Goal: Task Accomplishment & Management: Manage account settings

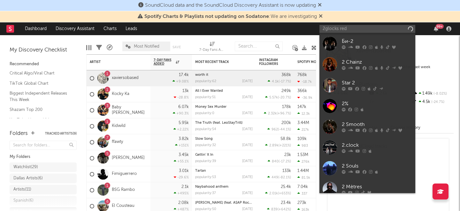
type input "2glocks red"
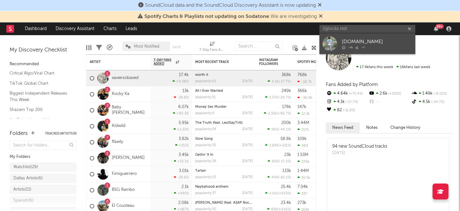
click at [348, 43] on div "[DOMAIN_NAME]" at bounding box center [377, 42] width 70 height 8
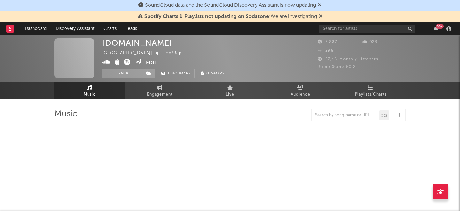
select select "6m"
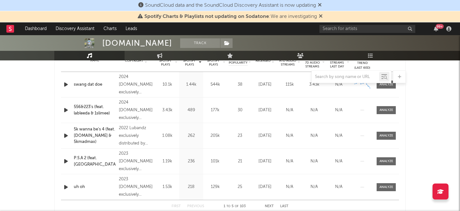
scroll to position [266, 0]
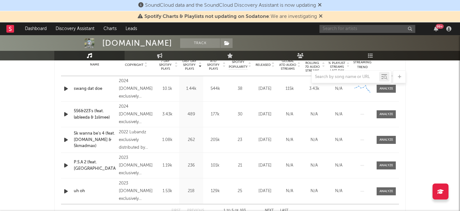
click at [348, 31] on input "text" at bounding box center [368, 29] width 96 height 8
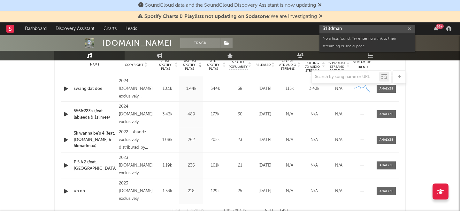
click at [335, 26] on input "318dman" at bounding box center [368, 29] width 96 height 8
paste input "[URL][DOMAIN_NAME]"
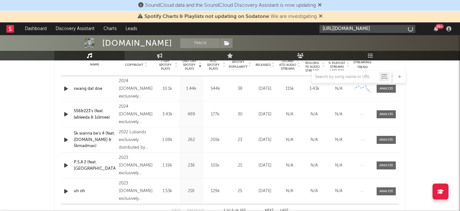
scroll to position [0, 32]
type input "[URL][DOMAIN_NAME]"
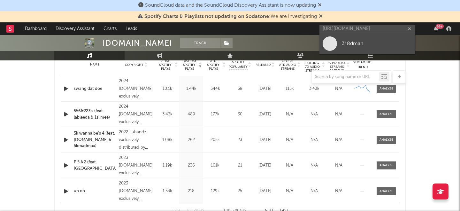
click at [343, 35] on link "318dman" at bounding box center [368, 43] width 96 height 21
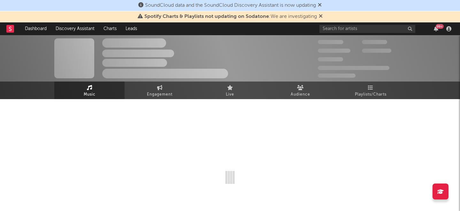
select select "1w"
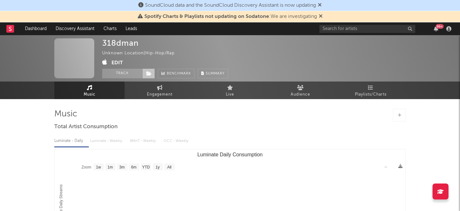
click at [145, 77] on span at bounding box center [148, 74] width 13 height 10
drag, startPoint x: 207, startPoint y: 72, endPoint x: 199, endPoint y: 51, distance: 21.9
click at [199, 51] on div "318dman Unknown Location | Hip-Hop/Rap Edit Track Benchmark Summary" at bounding box center [165, 58] width 126 height 40
click at [117, 62] on button "Edit" at bounding box center [118, 63] width 12 height 8
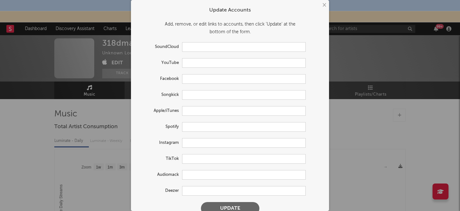
type input "[URL][DOMAIN_NAME]"
click at [189, 126] on input "text" at bounding box center [244, 127] width 124 height 10
paste input "[URL][DOMAIN_NAME]"
type input "[URL][DOMAIN_NAME]"
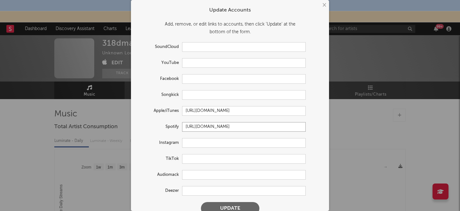
click at [201, 202] on button "Update" at bounding box center [230, 208] width 59 height 13
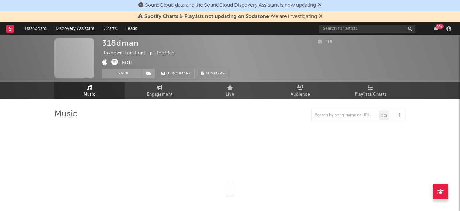
select select "1w"
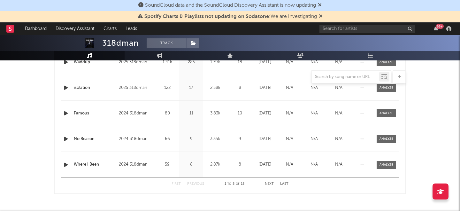
scroll to position [293, 0]
click at [267, 181] on div "First Previous 1 to 5 of 15 Next Last" at bounding box center [230, 183] width 117 height 12
click at [269, 183] on button "Next" at bounding box center [269, 184] width 9 height 4
click at [171, 181] on div "First Previous 11 to 15 of 15 Next Last" at bounding box center [230, 183] width 338 height 13
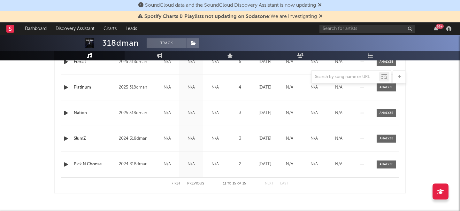
click at [173, 181] on div "First Previous 11 to 15 of 15 Next Last" at bounding box center [230, 183] width 117 height 12
click at [181, 182] on button "First" at bounding box center [176, 184] width 9 height 4
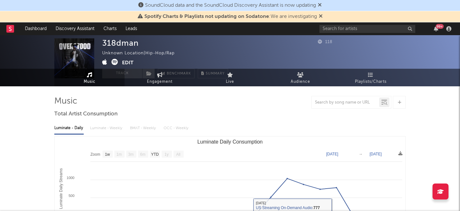
scroll to position [0, 0]
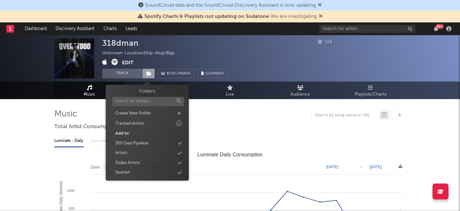
click at [145, 71] on span at bounding box center [148, 74] width 13 height 10
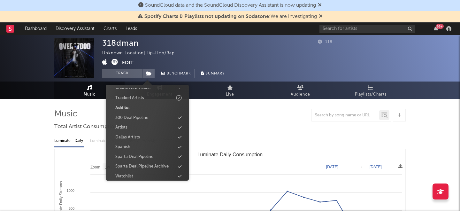
scroll to position [30, 0]
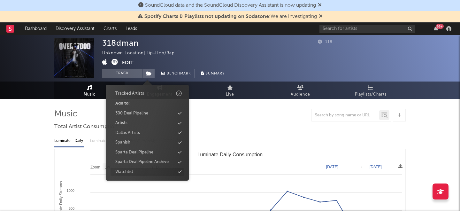
click at [149, 170] on div "Watchlist" at bounding box center [148, 172] width 74 height 8
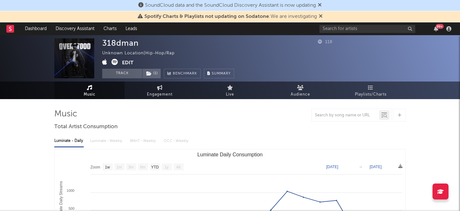
click at [226, 142] on div "Luminate - Daily Luminate - Weekly BMAT - Weekly OCC - Weekly" at bounding box center [230, 141] width 352 height 11
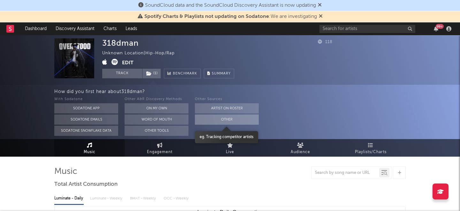
click at [215, 117] on button "Other" at bounding box center [227, 119] width 64 height 10
